Goal: Complete application form: Complete application form

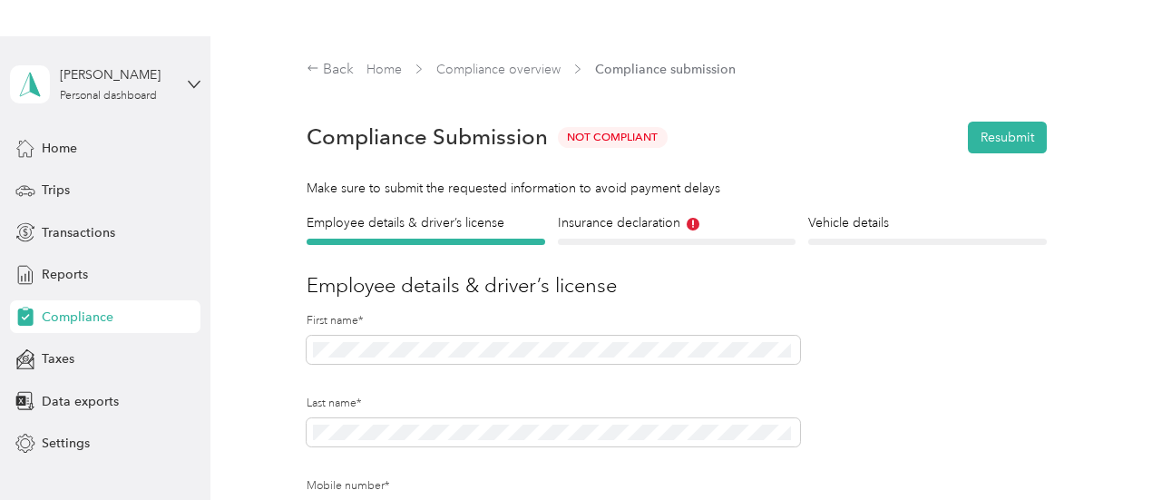
scroll to position [530, 0]
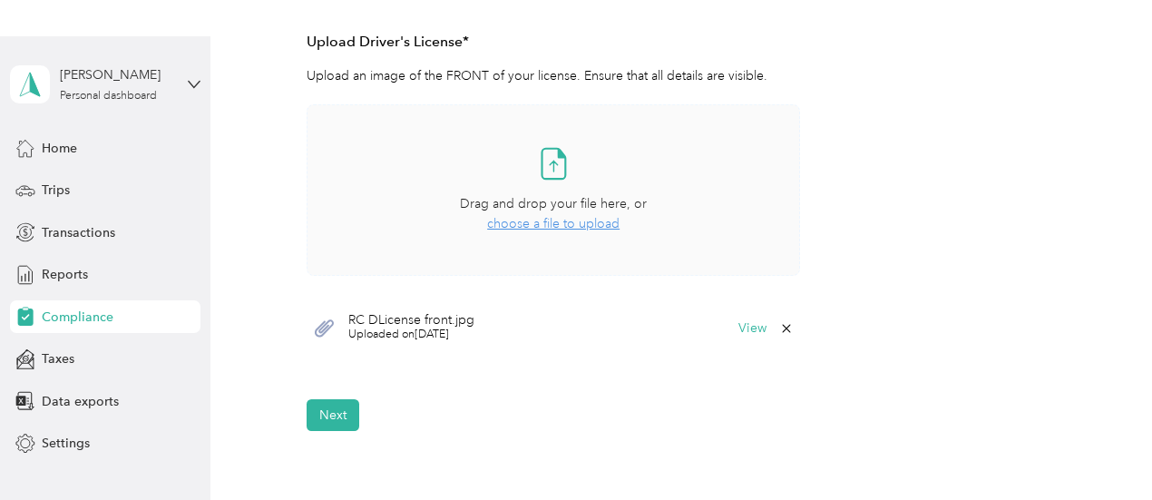
click at [545, 221] on span "choose a file to upload" at bounding box center [553, 223] width 132 height 15
click at [550, 357] on div "Take a photo or choose a photo from your library Drag and drop your file here, …" at bounding box center [554, 233] width 494 height 258
click at [743, 331] on button "View" at bounding box center [752, 328] width 28 height 13
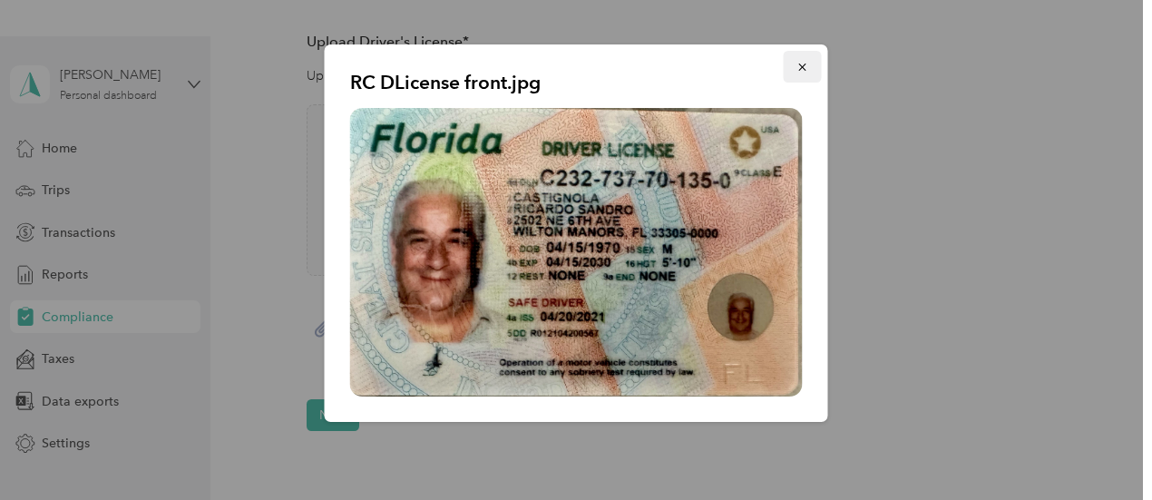
click at [800, 66] on icon "button" at bounding box center [803, 67] width 13 height 13
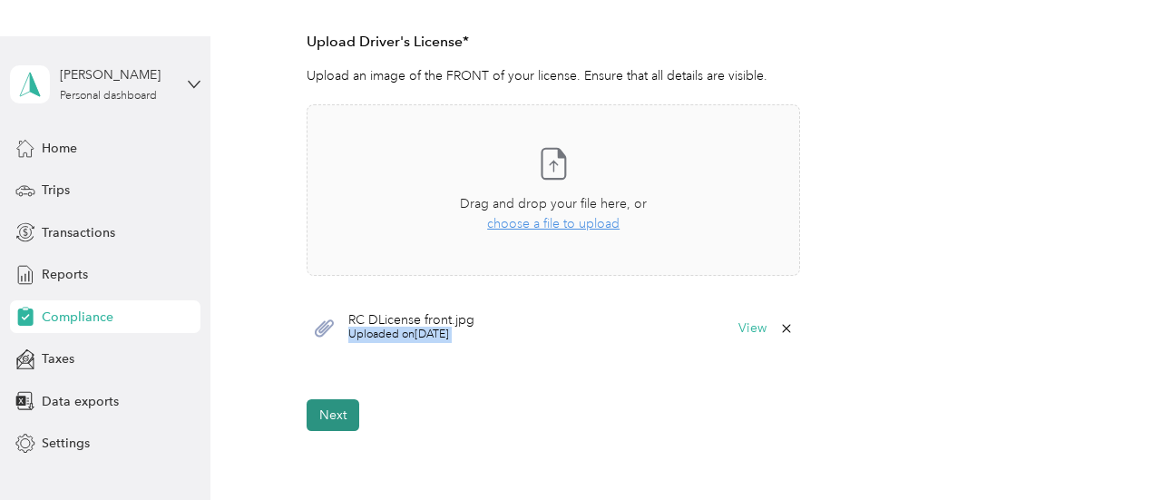
click at [345, 413] on button "Next" at bounding box center [333, 415] width 53 height 32
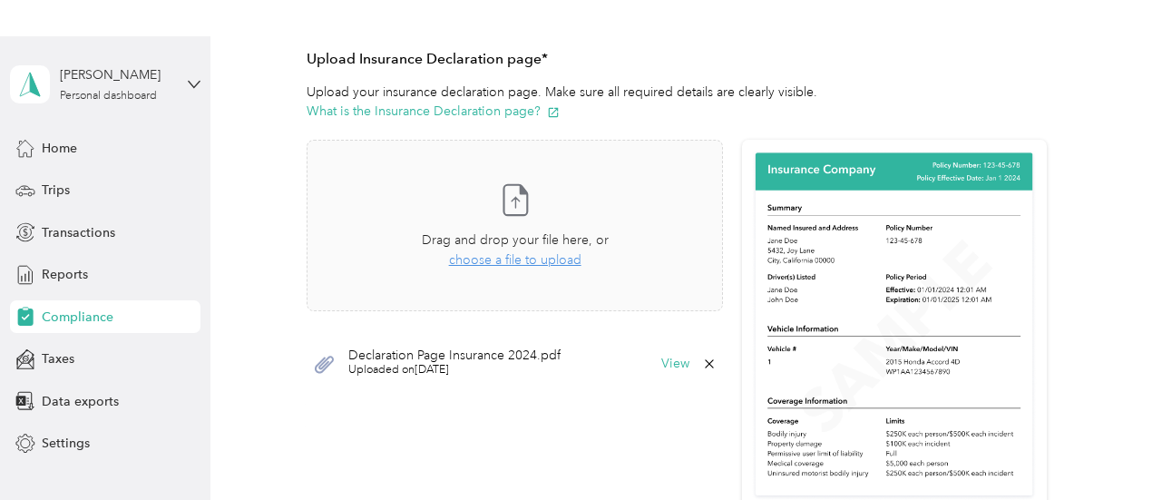
scroll to position [468, 0]
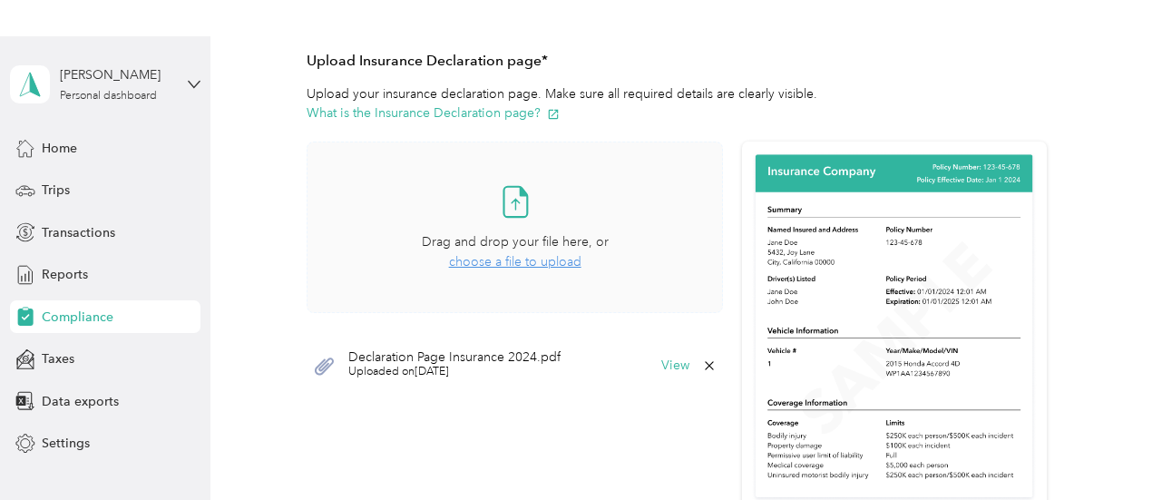
click at [530, 264] on span "choose a file to upload" at bounding box center [515, 261] width 132 height 15
click at [521, 351] on div "Declaration Page 2025.pdf Uploaded on [DATE] View" at bounding box center [515, 365] width 416 height 55
click at [671, 369] on button "View" at bounding box center [675, 365] width 28 height 13
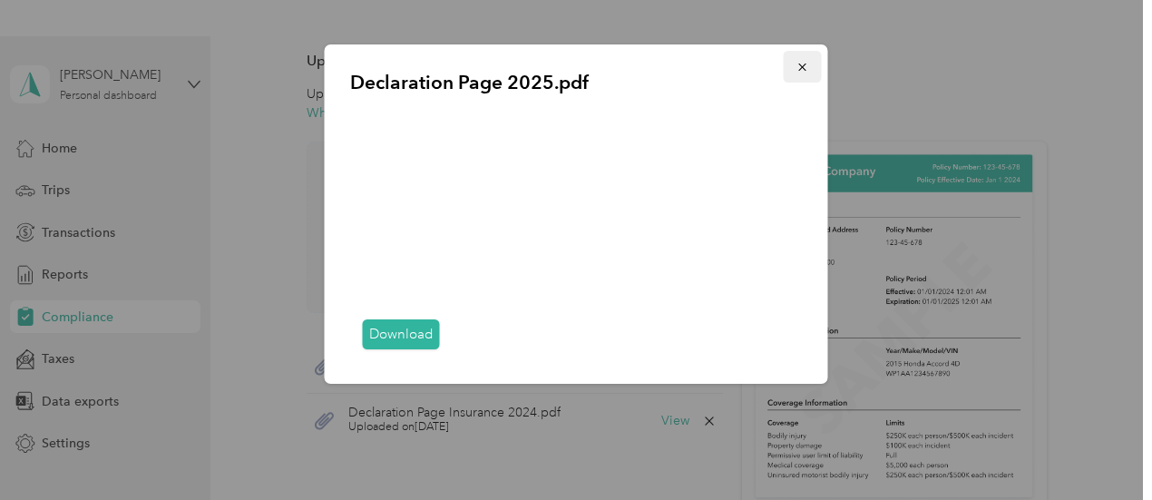
click at [802, 71] on icon "button" at bounding box center [803, 67] width 13 height 13
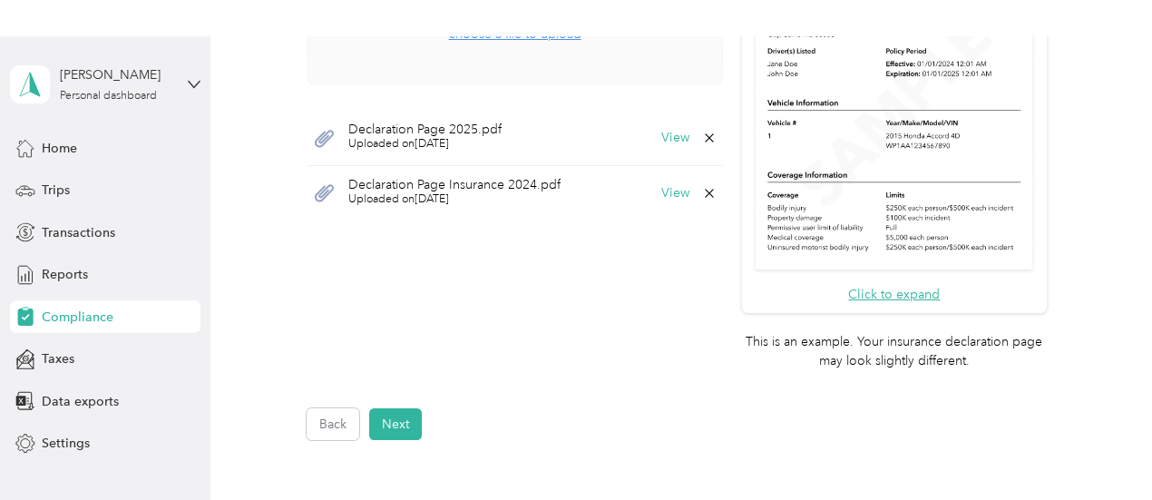
scroll to position [694, 0]
click at [709, 191] on icon at bounding box center [709, 195] width 15 height 15
click at [659, 206] on button "Yes" at bounding box center [658, 205] width 35 height 29
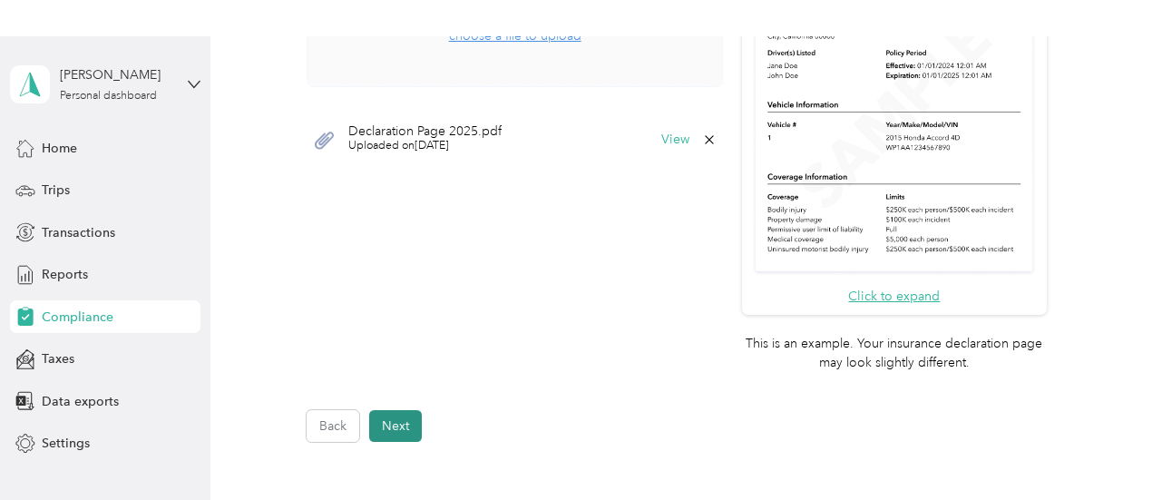
click at [405, 426] on button "Next" at bounding box center [395, 426] width 53 height 32
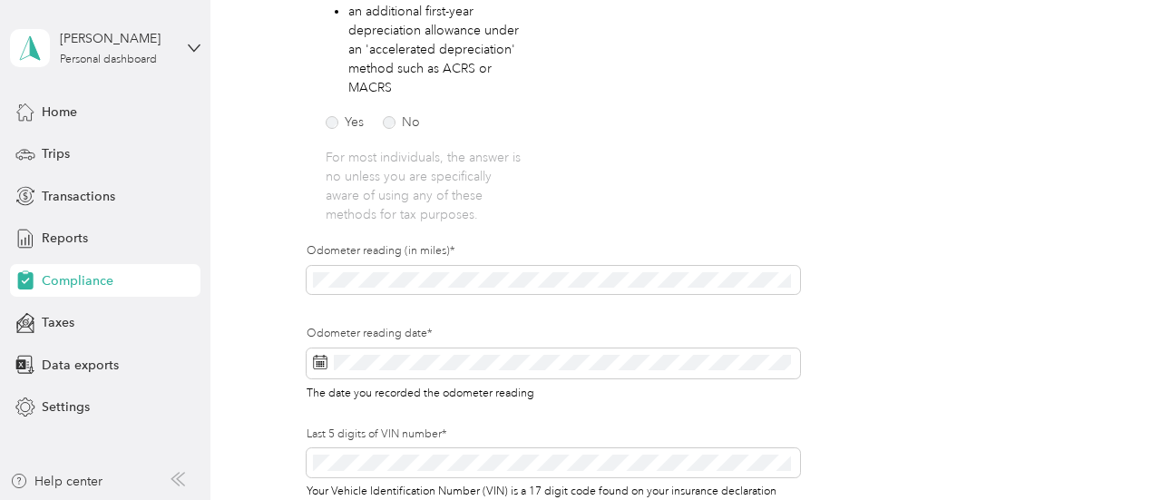
scroll to position [463, 0]
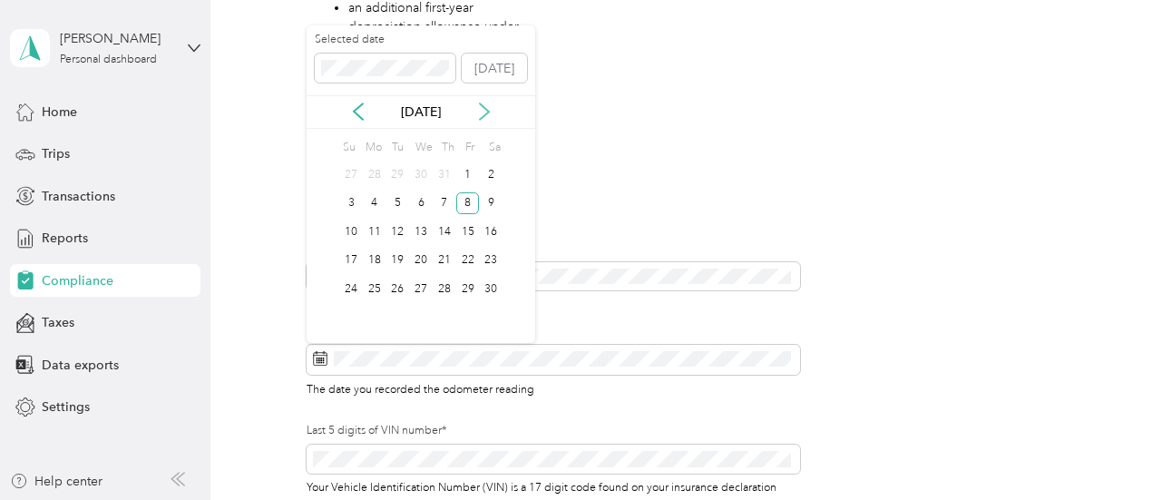
click at [481, 109] on icon at bounding box center [484, 112] width 18 height 18
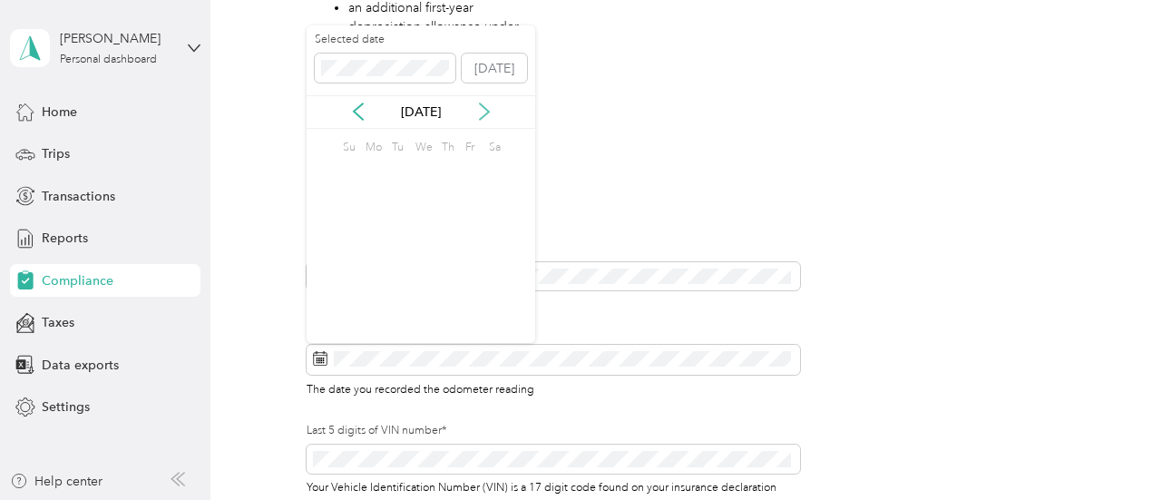
click at [481, 109] on icon at bounding box center [484, 112] width 18 height 18
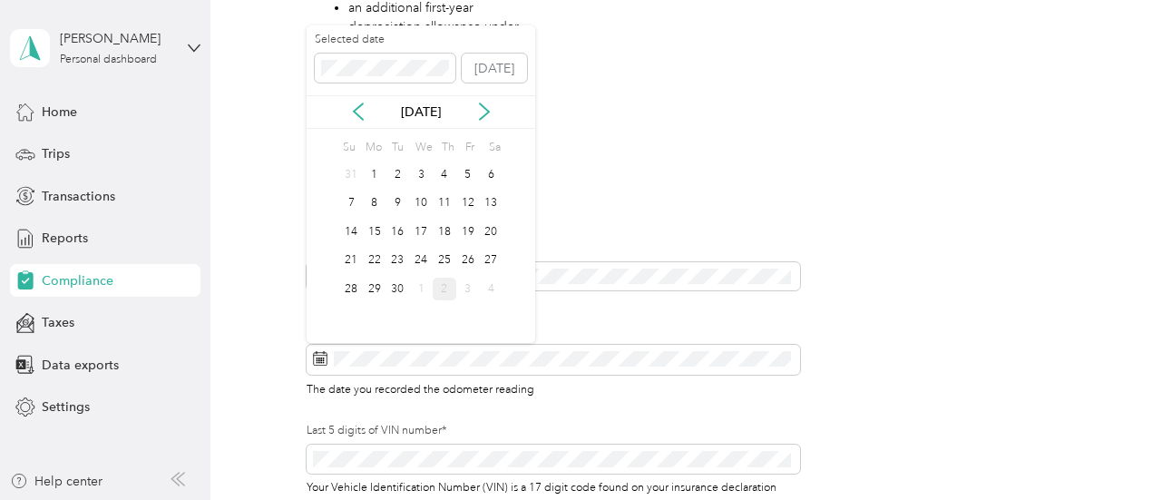
click at [441, 292] on div "2" at bounding box center [445, 289] width 24 height 23
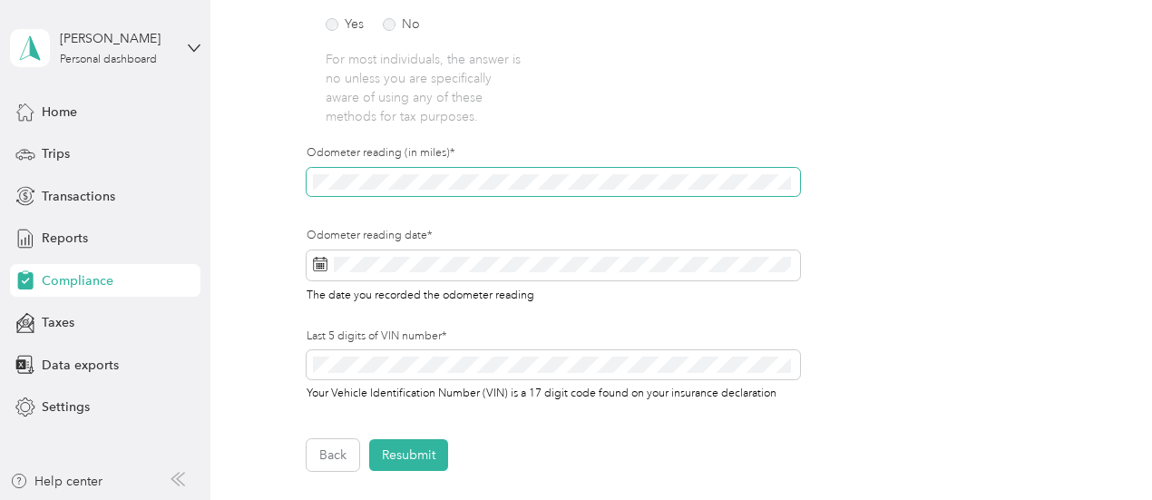
scroll to position [619, 0]
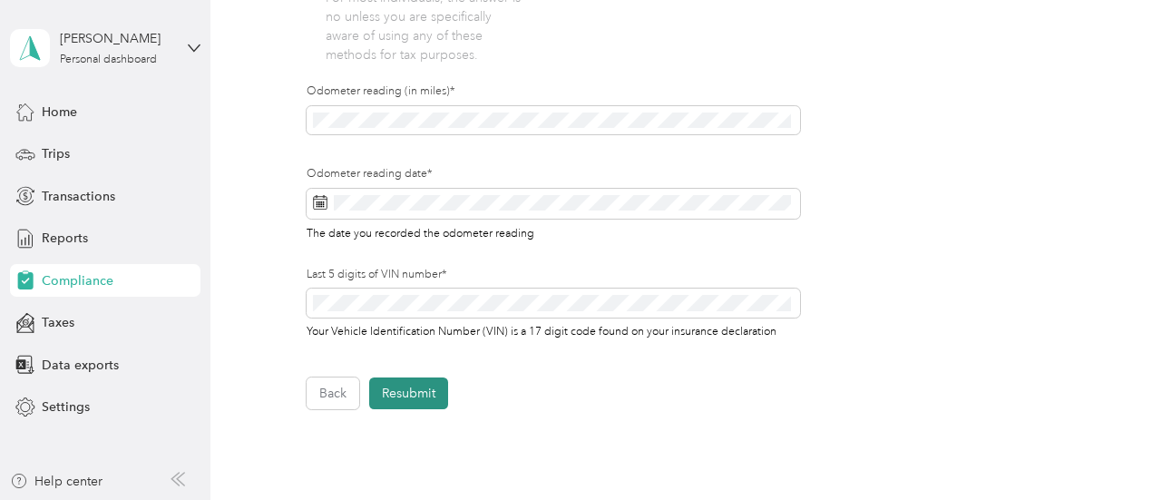
click at [430, 396] on button "Resubmit" at bounding box center [408, 393] width 79 height 32
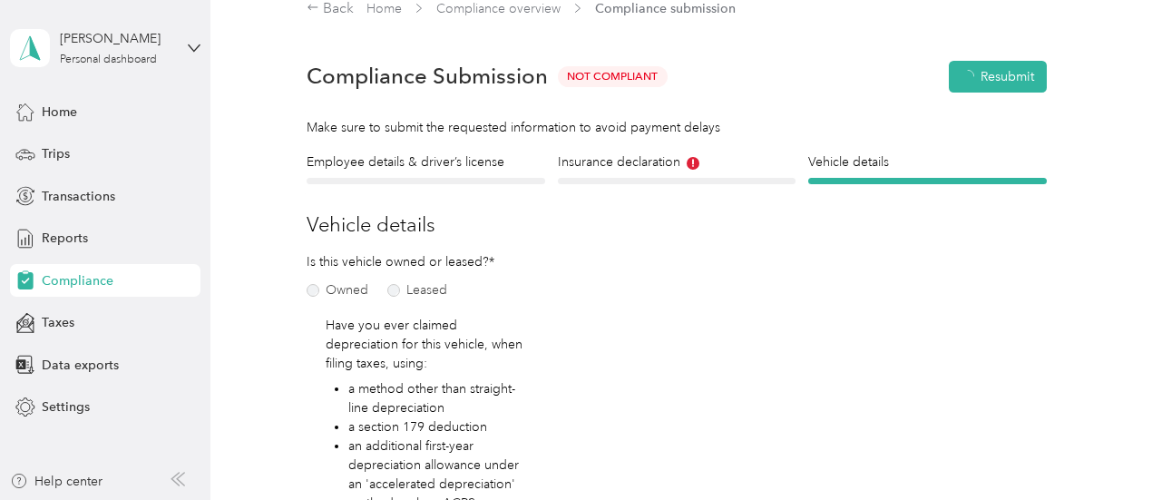
scroll to position [22, 0]
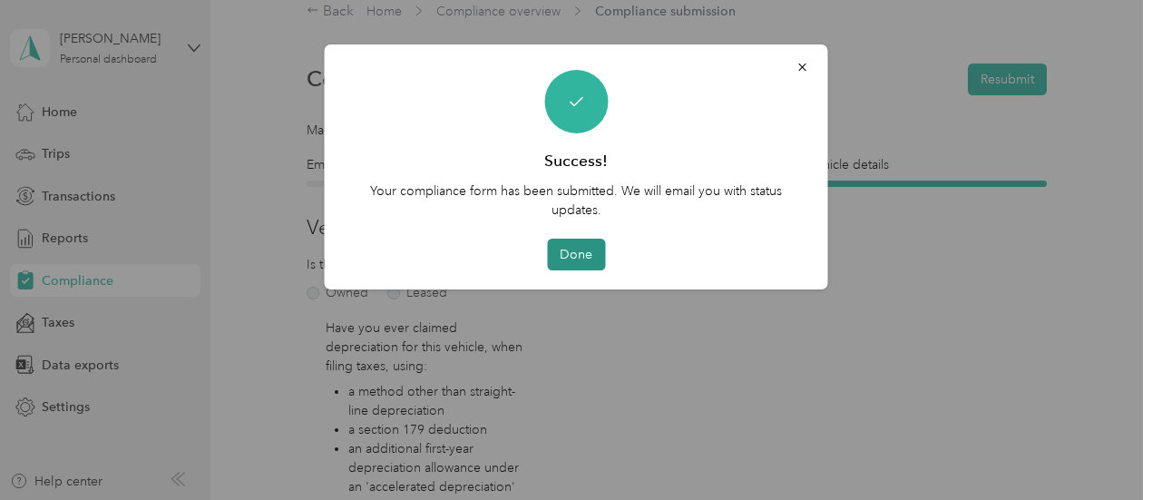
click at [575, 263] on button "Done" at bounding box center [576, 255] width 58 height 32
